Goal: Navigation & Orientation: Find specific page/section

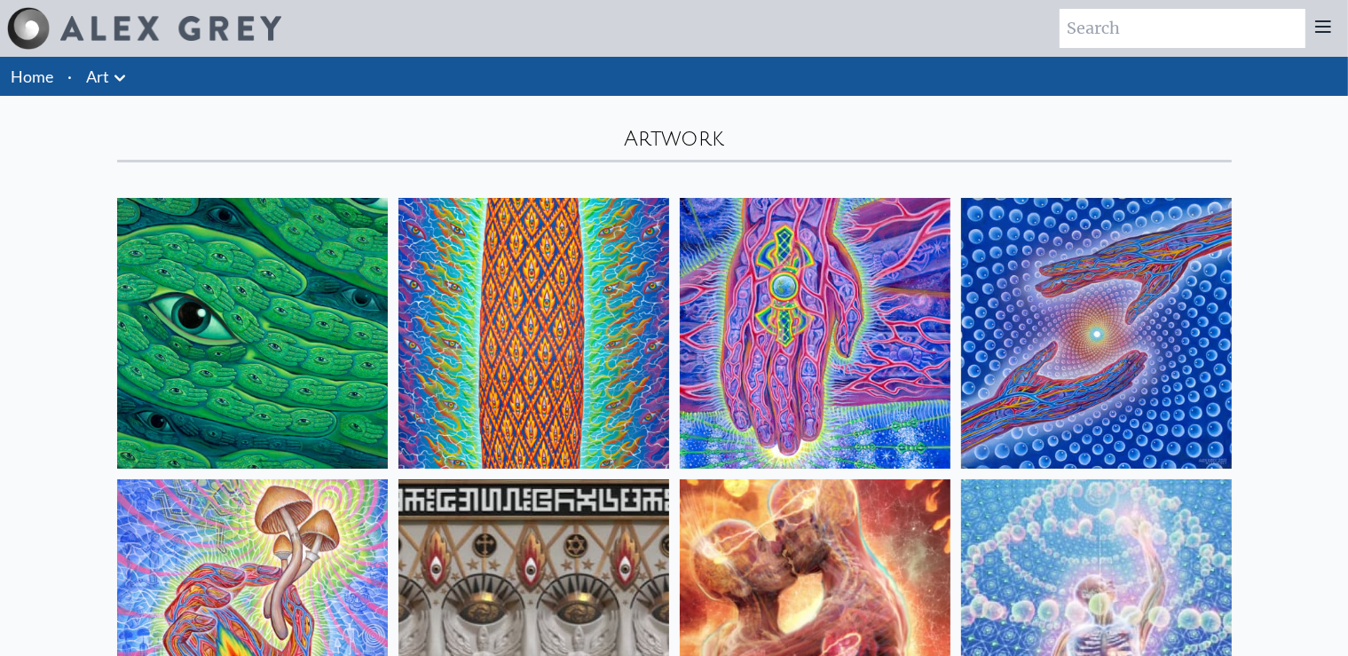
click at [304, 361] on img at bounding box center [252, 333] width 271 height 271
click at [87, 73] on link "Art" at bounding box center [97, 76] width 23 height 25
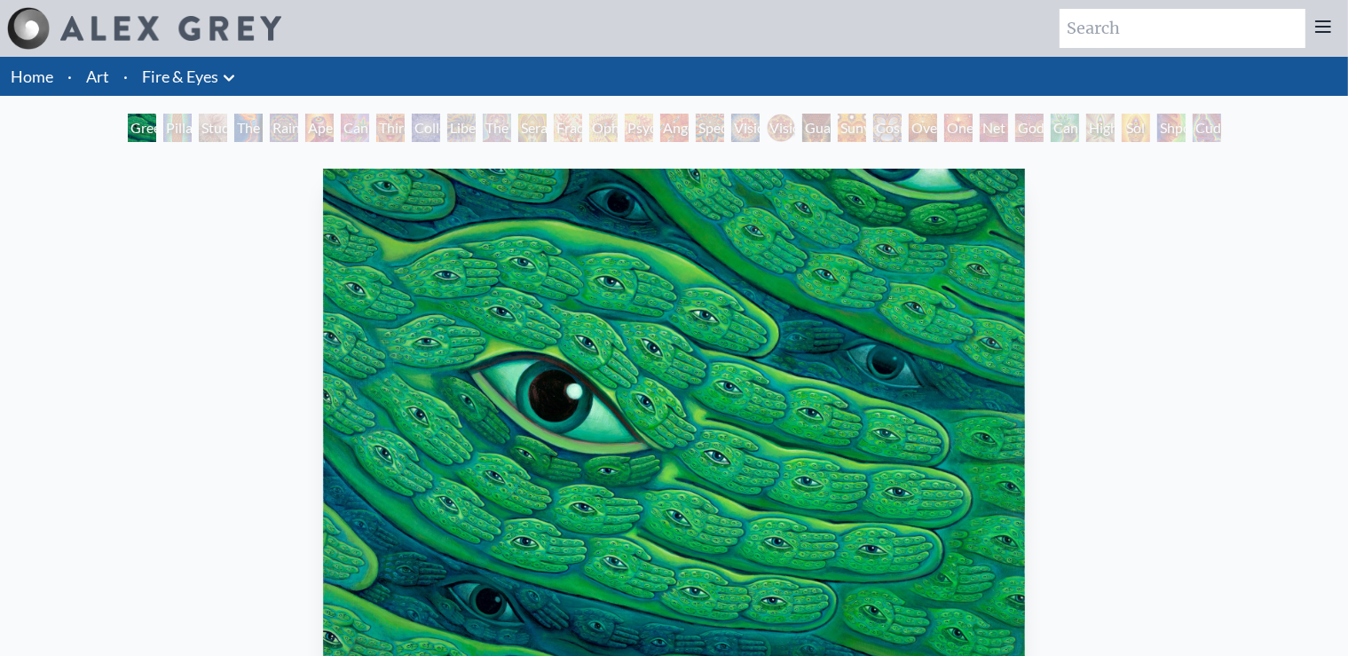
click at [48, 75] on link "Home" at bounding box center [32, 77] width 43 height 20
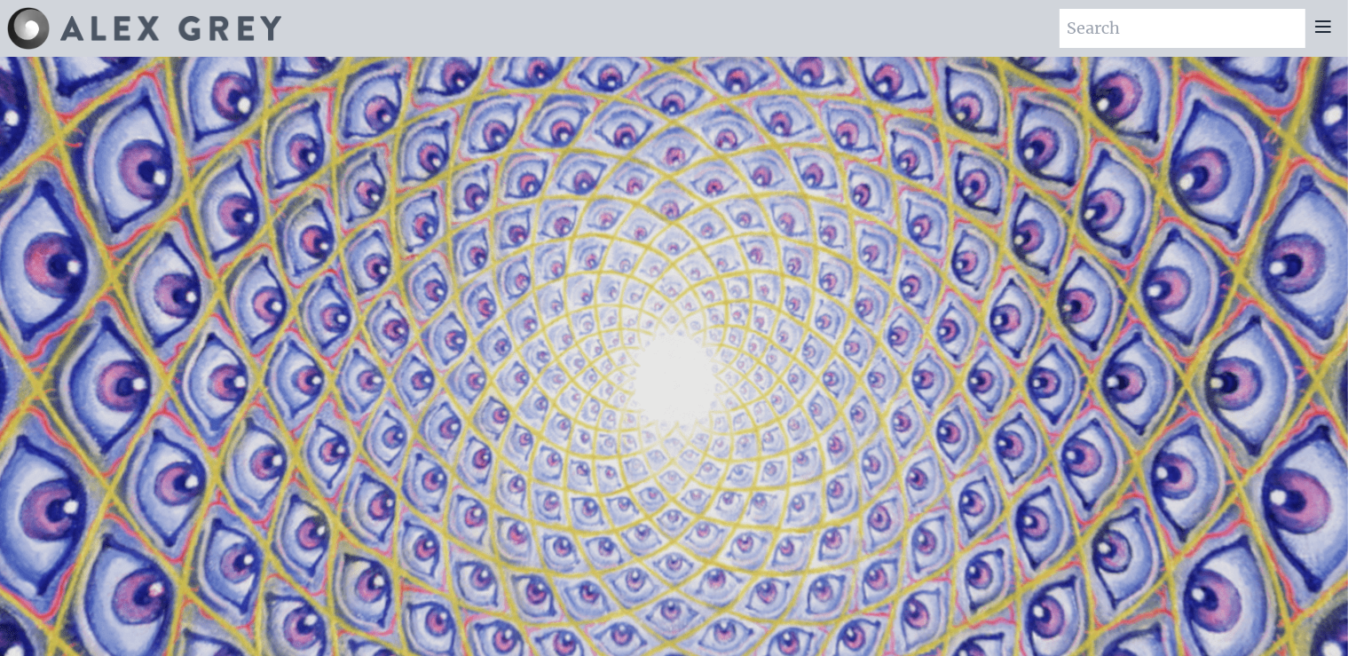
click at [151, 30] on img at bounding box center [170, 28] width 221 height 25
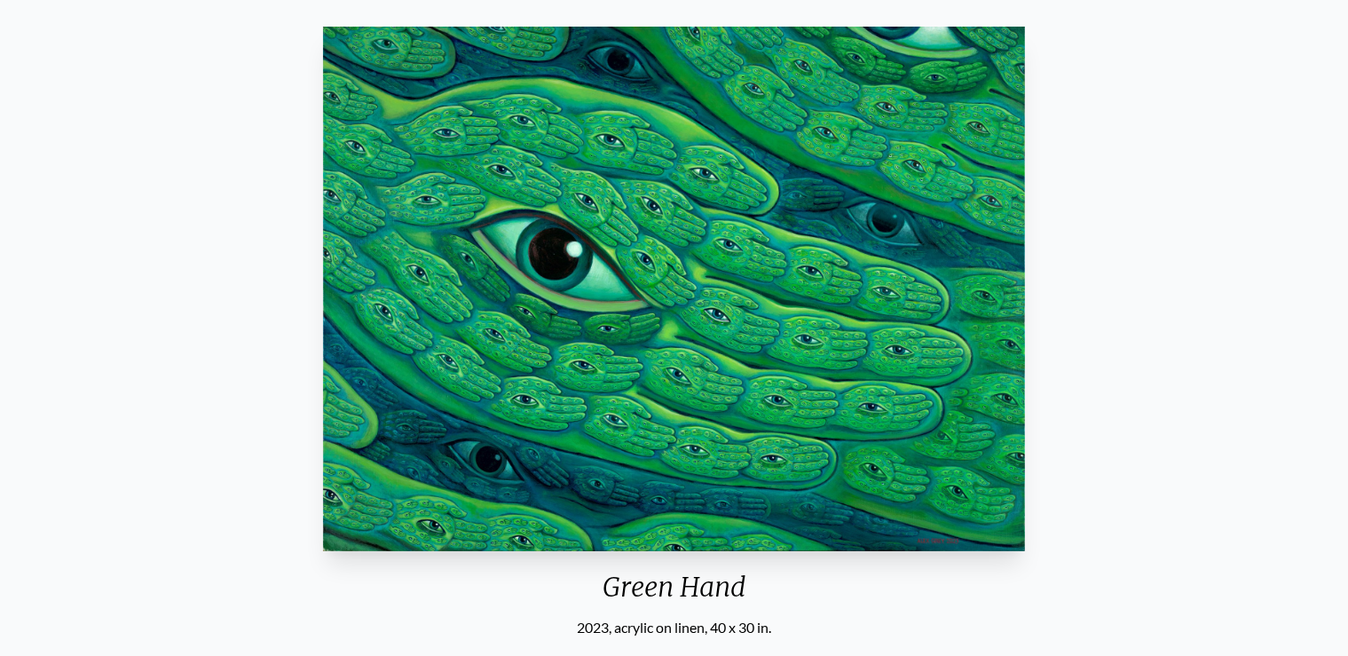
scroll to position [93, 0]
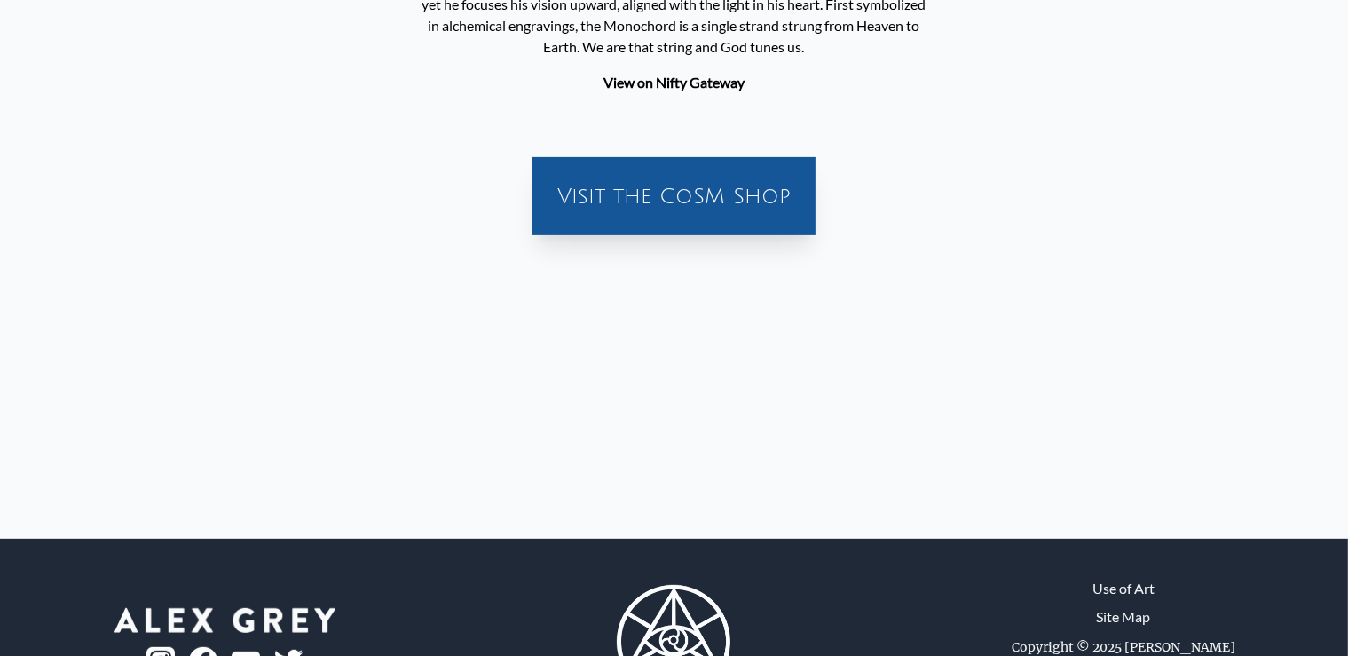
scroll to position [644, 0]
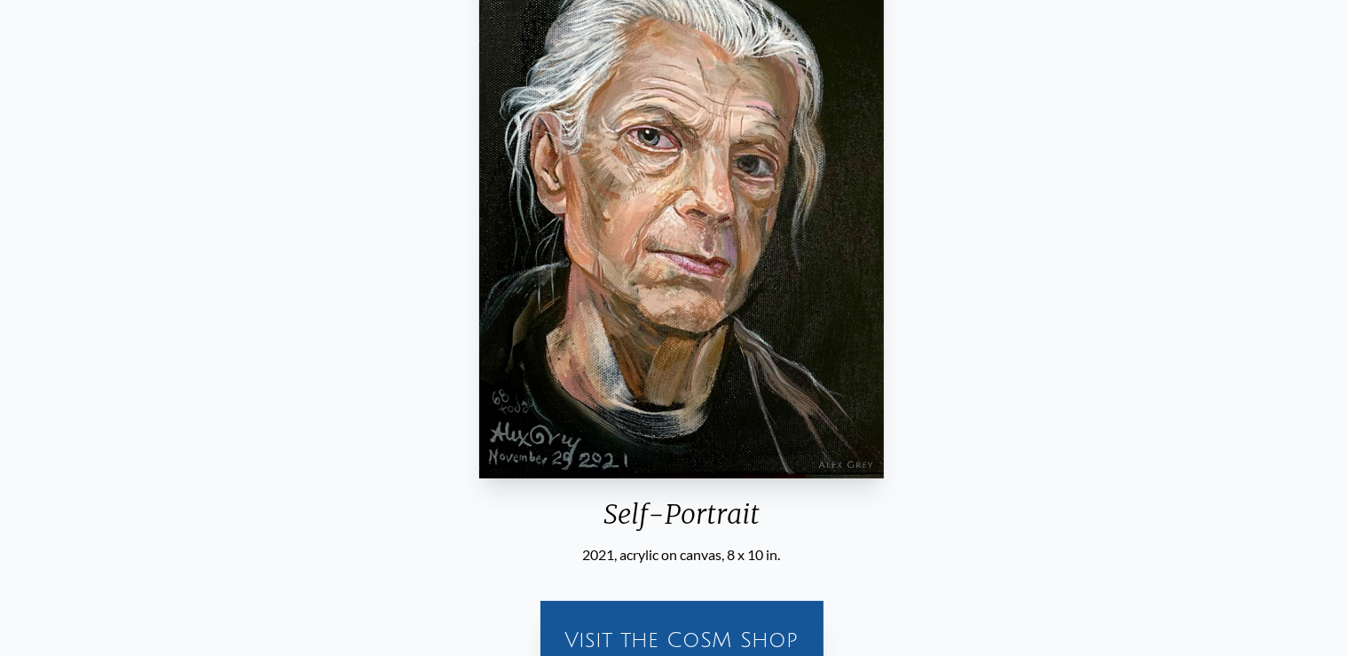
scroll to position [280, 0]
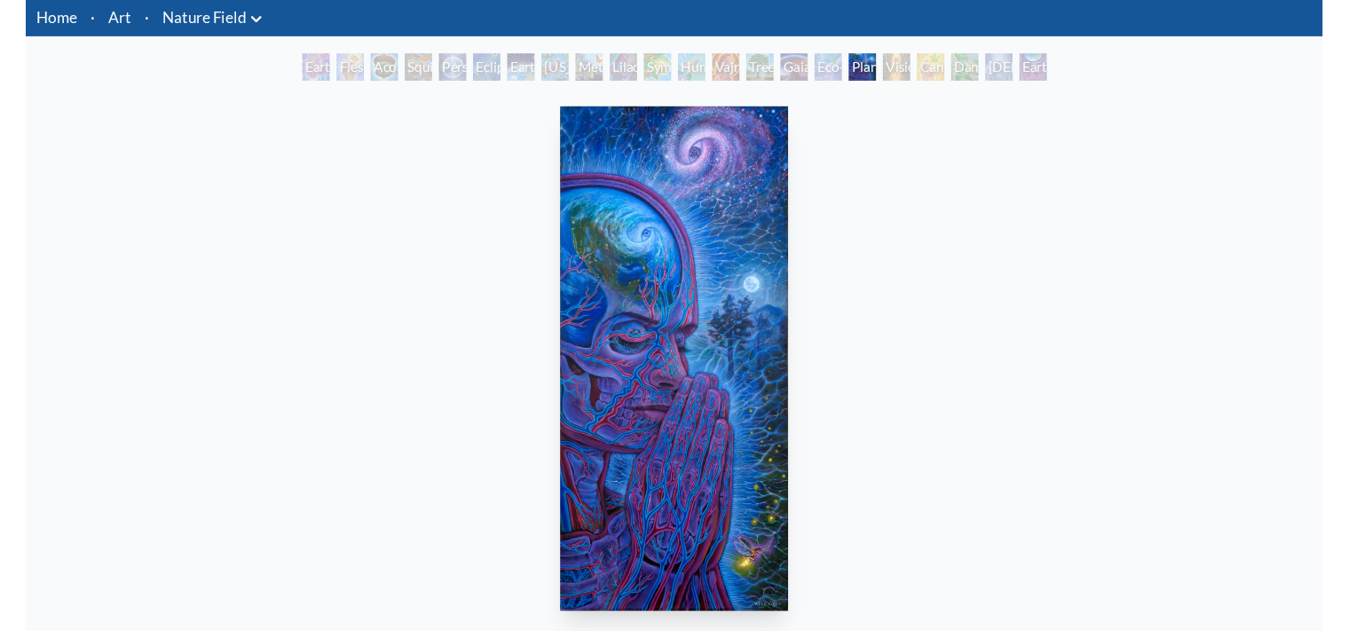
scroll to position [93, 0]
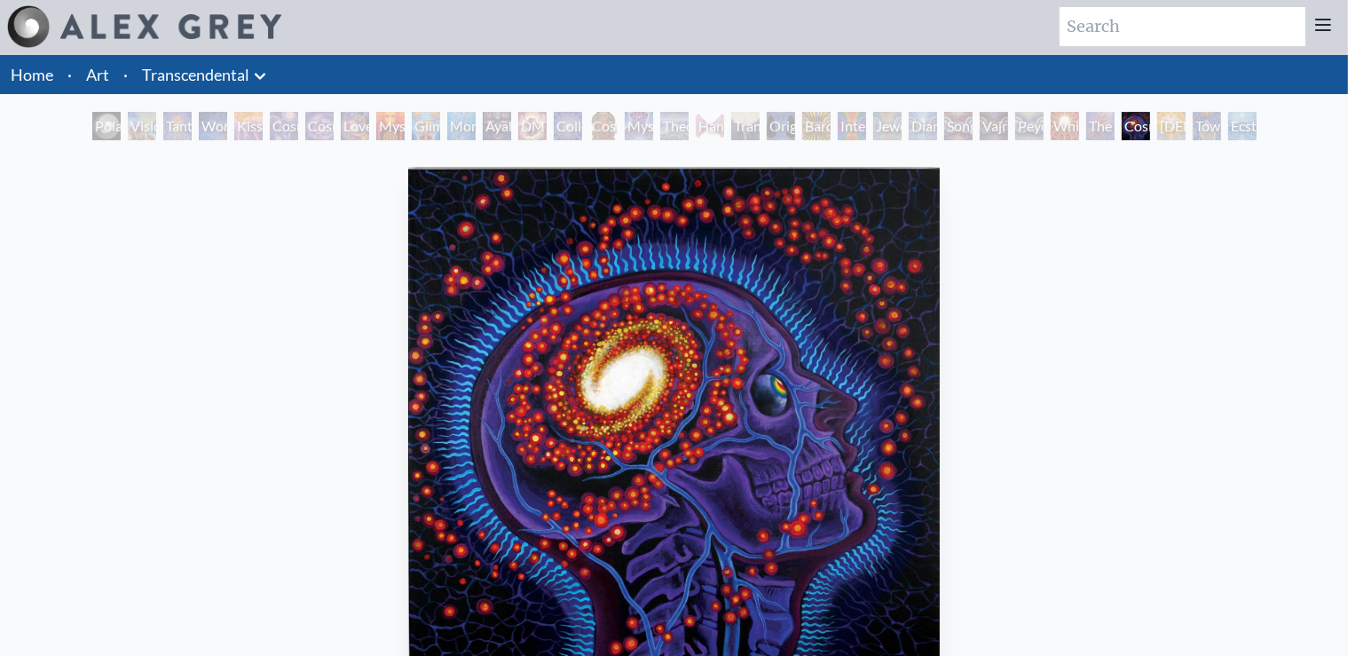
scroll to position [280, 0]
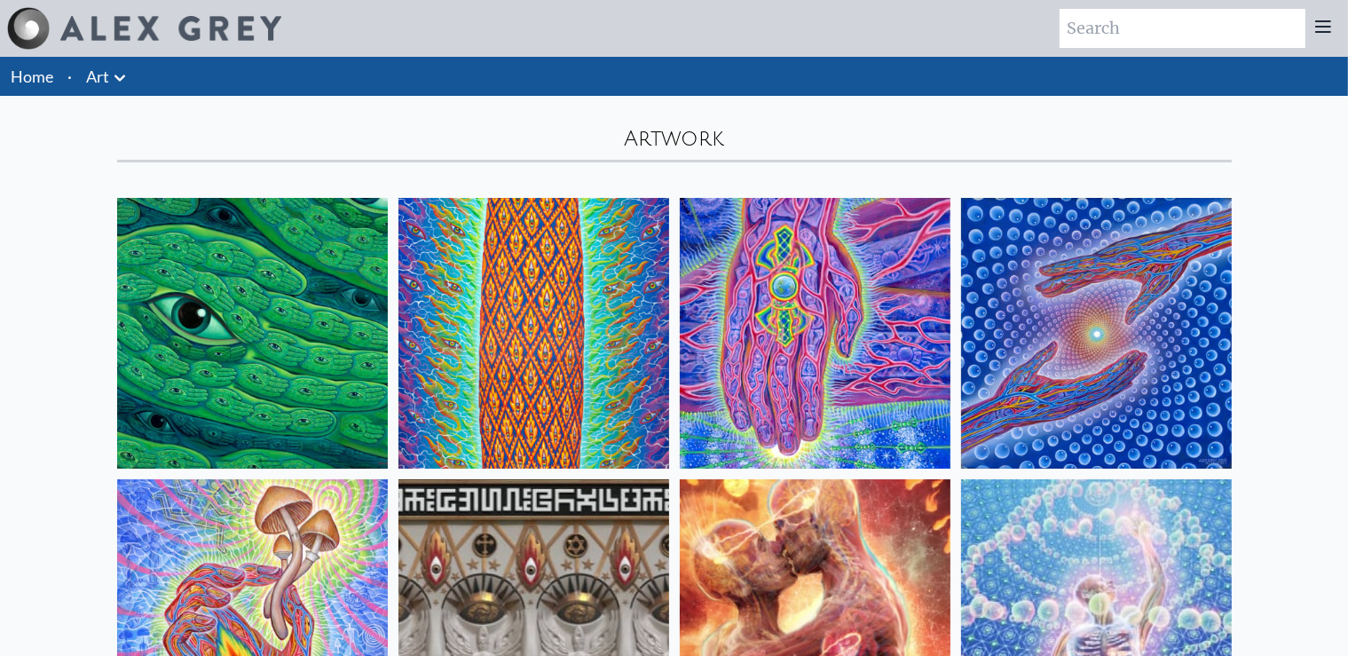
click at [112, 76] on icon at bounding box center [119, 77] width 21 height 21
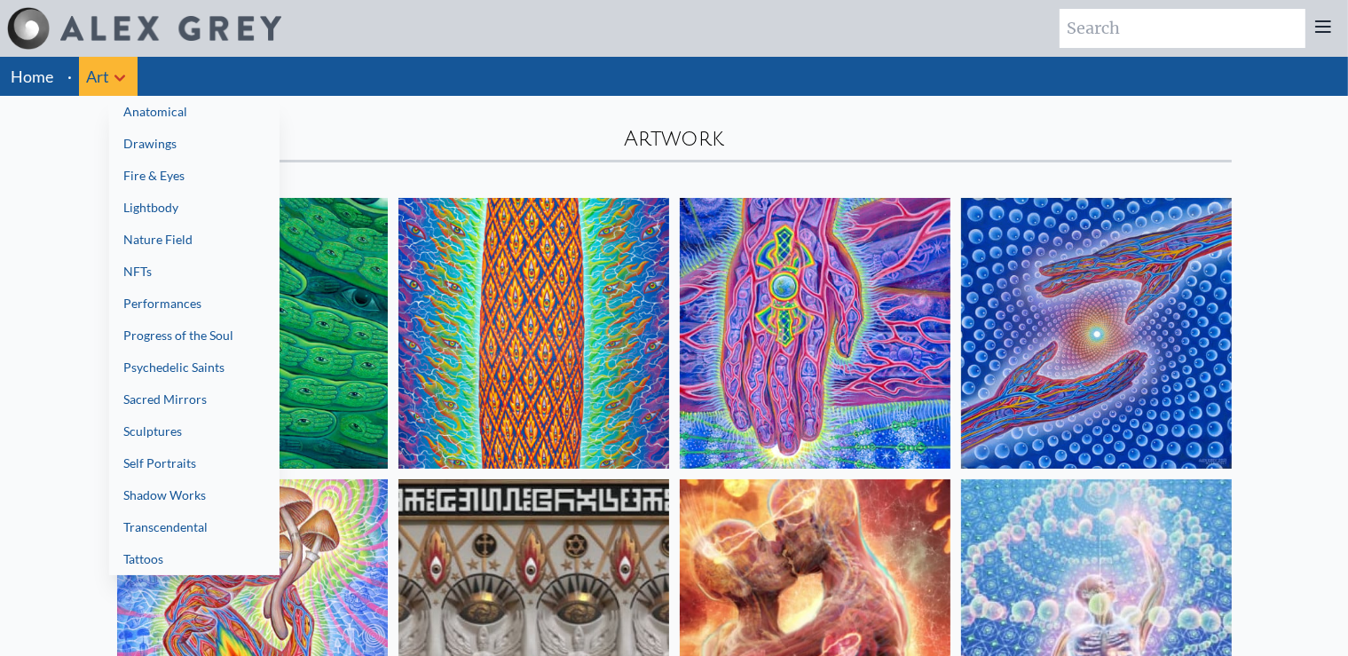
click at [156, 284] on link "NFTs" at bounding box center [194, 272] width 170 height 32
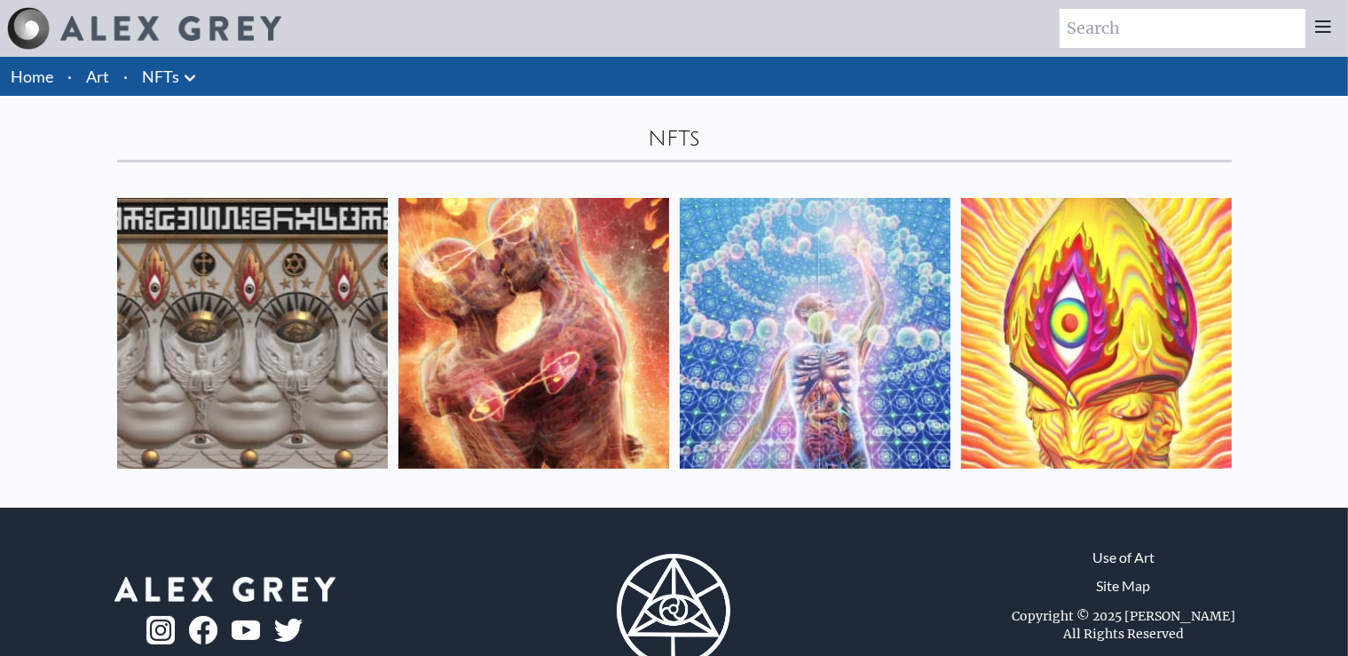
click at [152, 94] on li "NFTs Anatomical Drawings" at bounding box center [171, 76] width 73 height 39
click at [147, 83] on link "NFTs" at bounding box center [160, 76] width 37 height 25
click at [119, 73] on li "·" at bounding box center [125, 76] width 19 height 39
click at [118, 71] on li "·" at bounding box center [125, 76] width 19 height 39
click at [106, 71] on link "Art" at bounding box center [97, 76] width 23 height 25
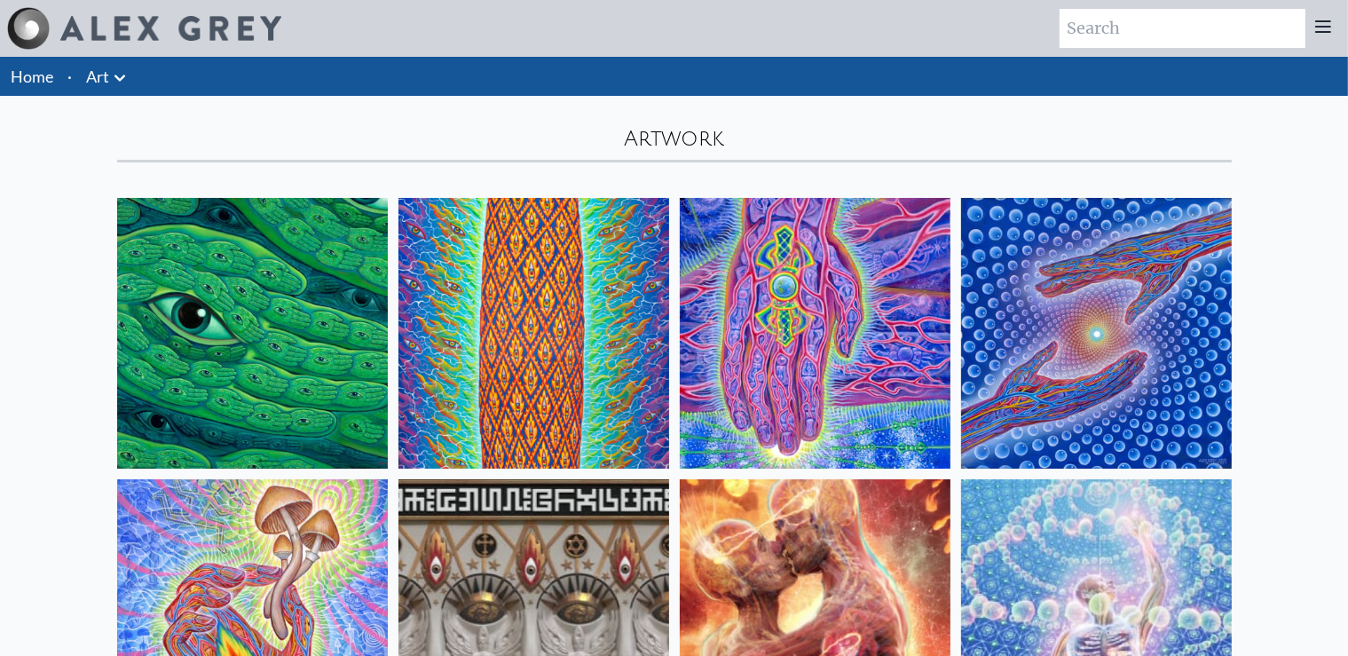
click at [79, 36] on img at bounding box center [170, 28] width 221 height 25
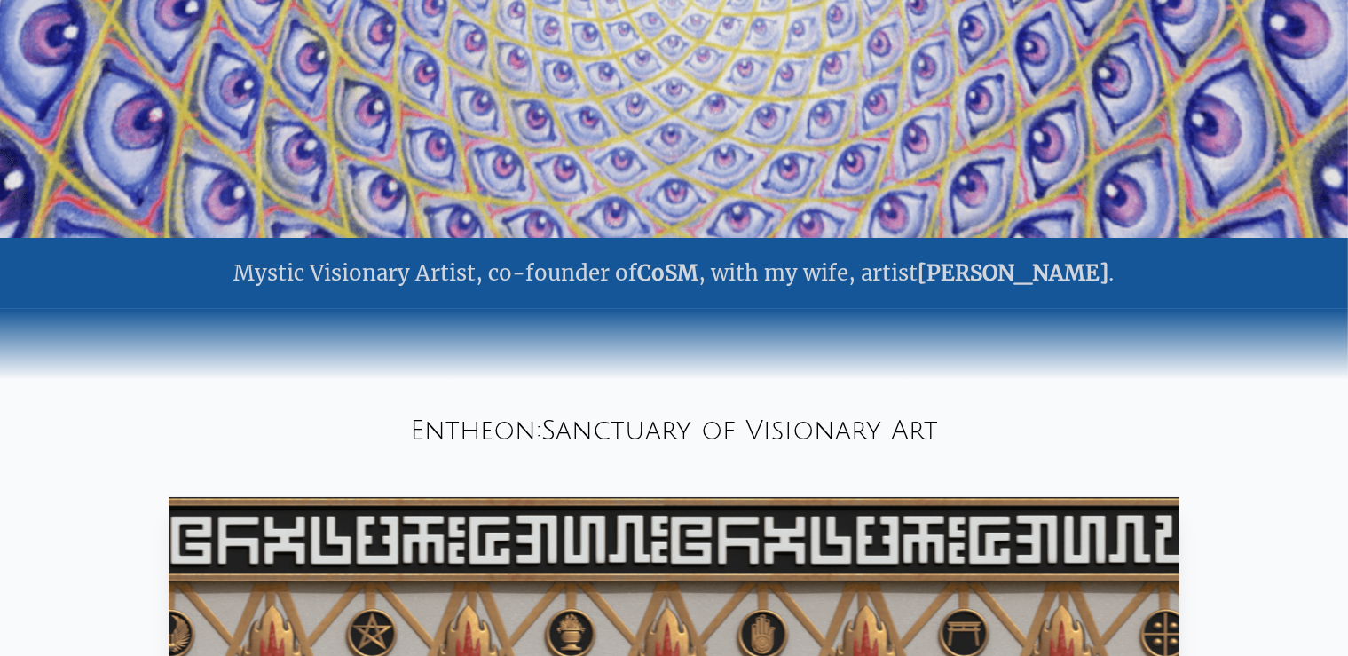
scroll to position [562, 0]
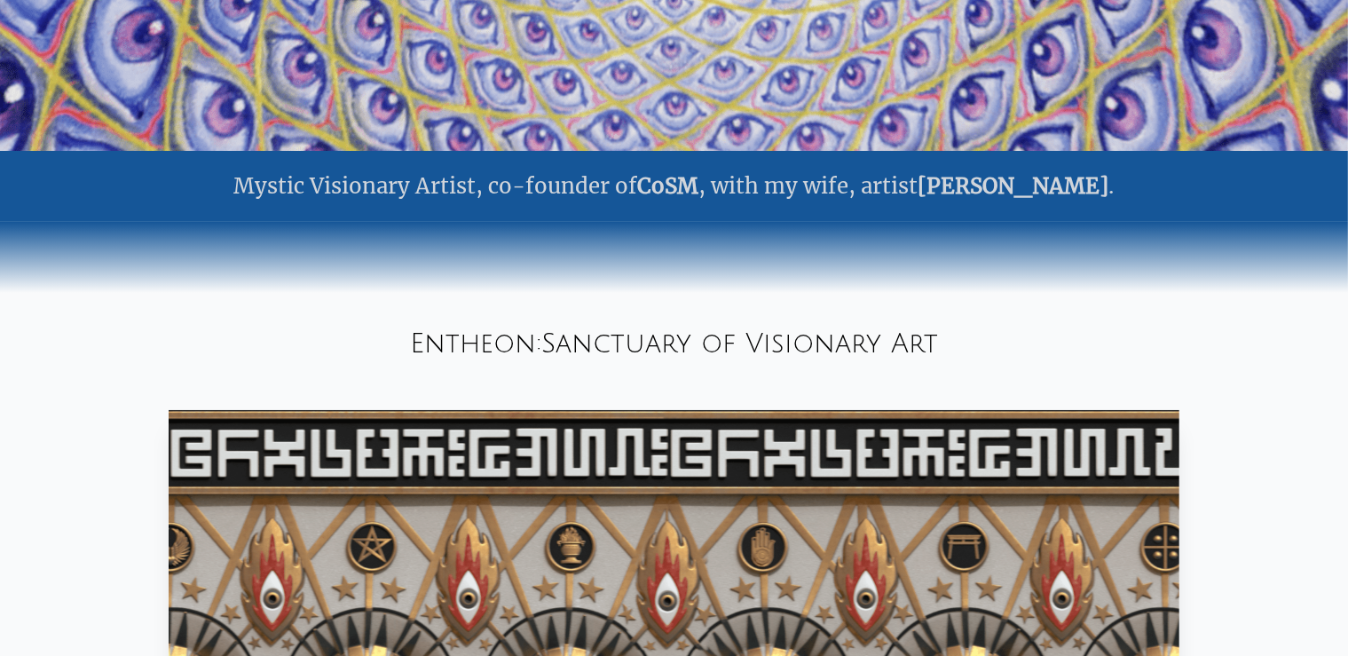
click at [699, 191] on link "CoSM" at bounding box center [668, 186] width 61 height 28
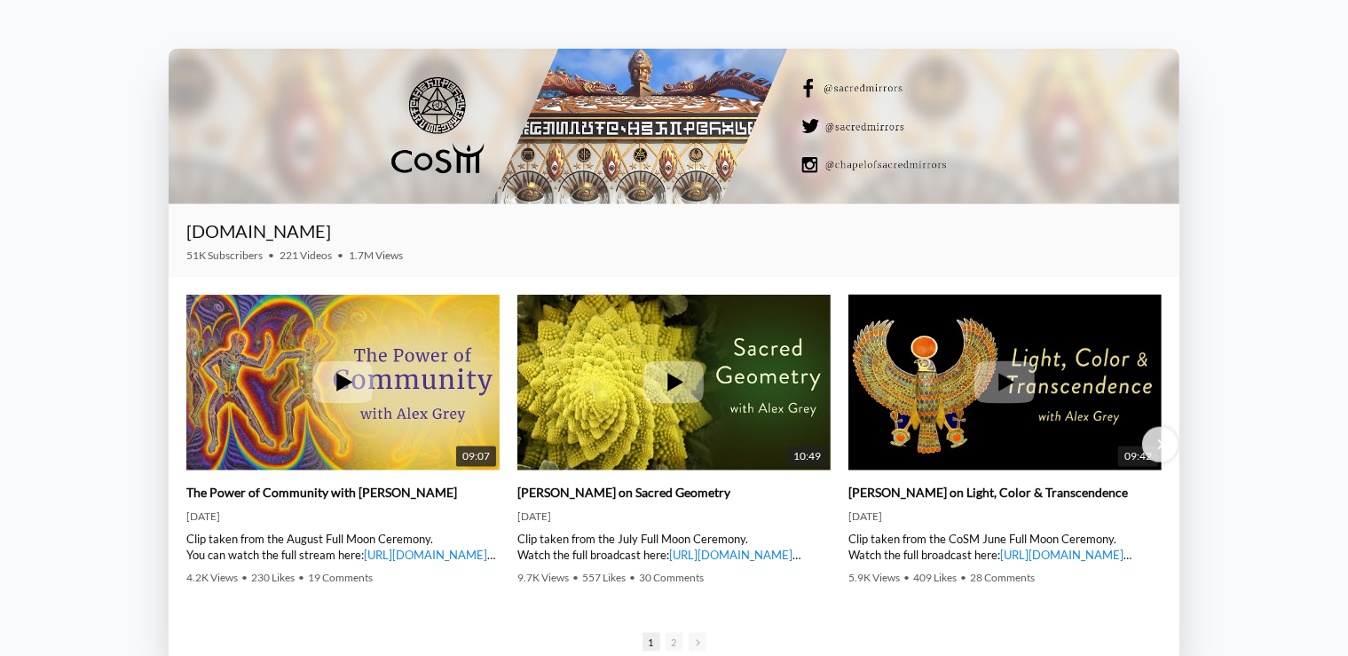
scroll to position [2624, 0]
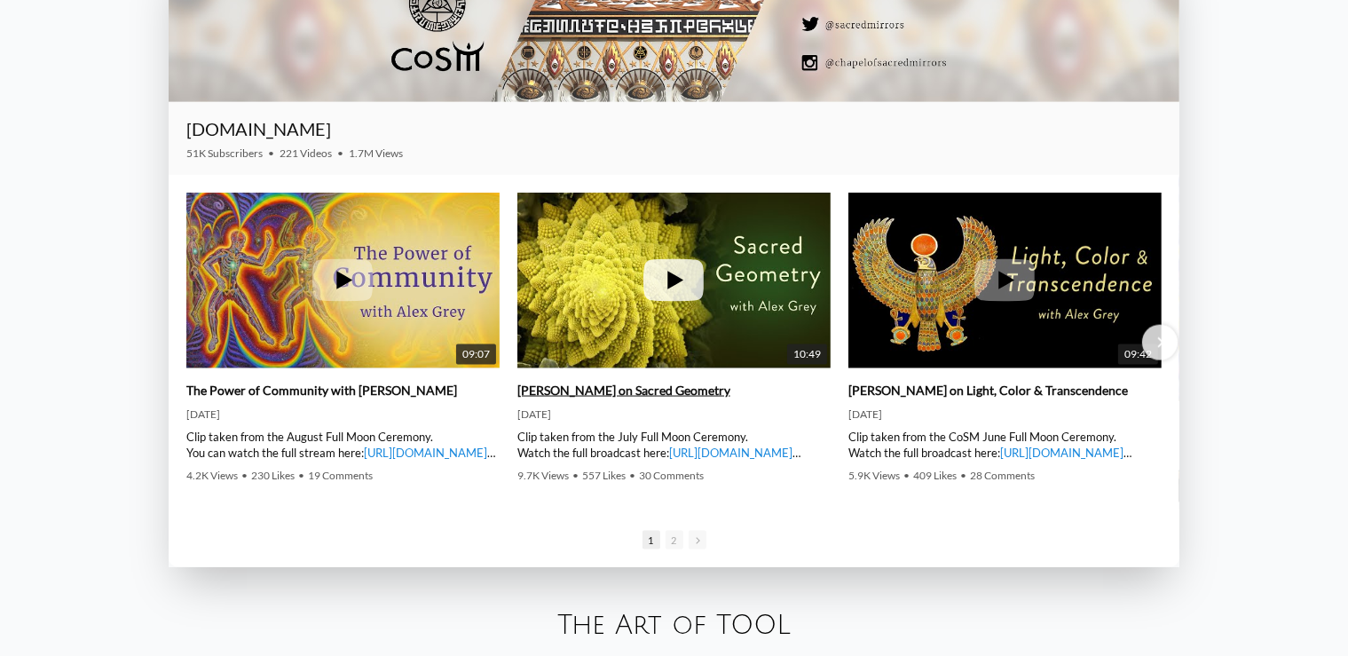
click at [726, 306] on img at bounding box center [673, 279] width 313 height 235
